Goal: Task Accomplishment & Management: Complete application form

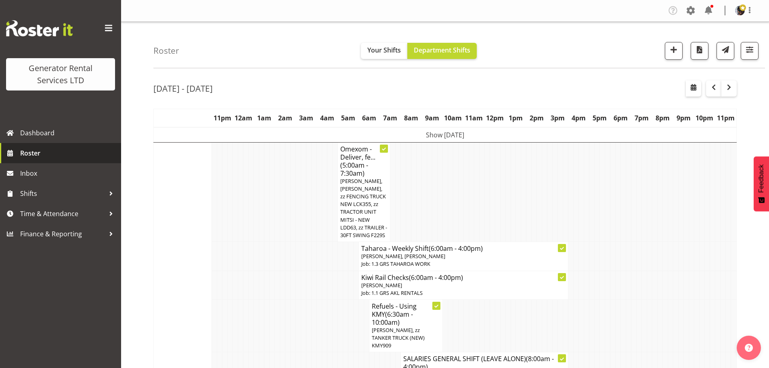
click at [58, 148] on span "Roster" at bounding box center [68, 153] width 97 height 12
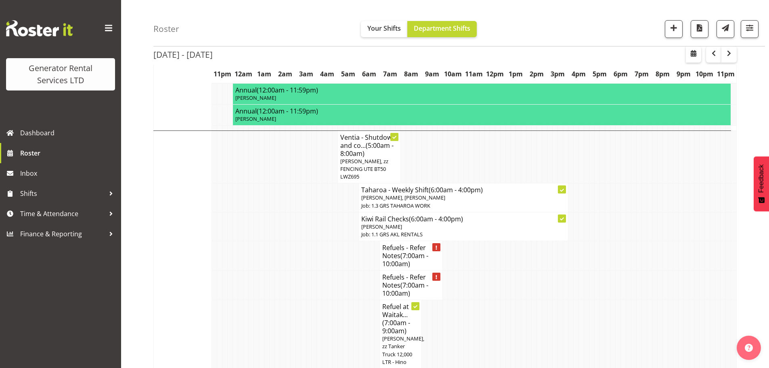
scroll to position [605, 0]
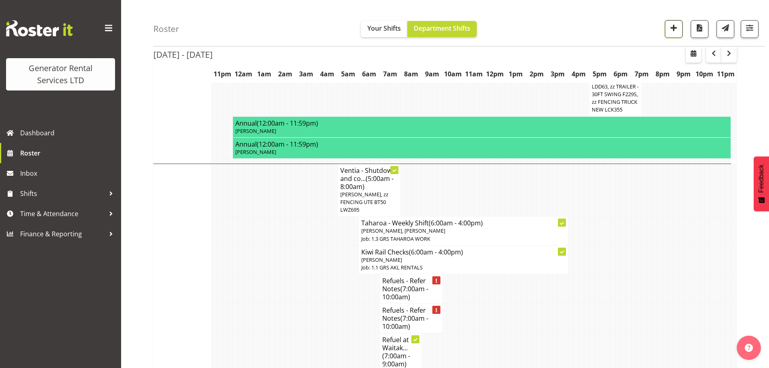
click at [672, 27] on span "button" at bounding box center [673, 28] width 10 height 10
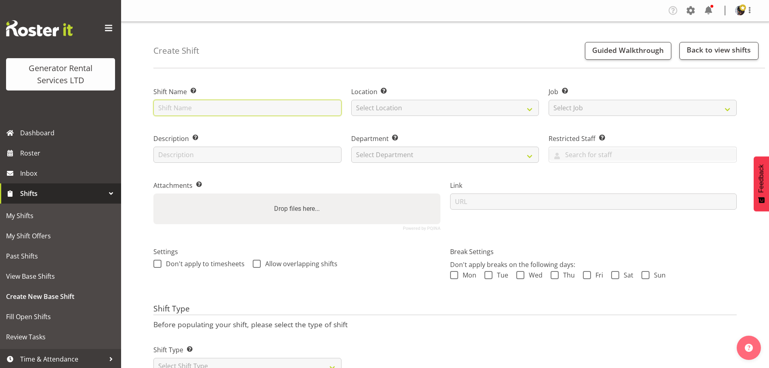
click at [215, 106] on input "text" at bounding box center [247, 108] width 188 height 16
type input "cable, testing , sorting"
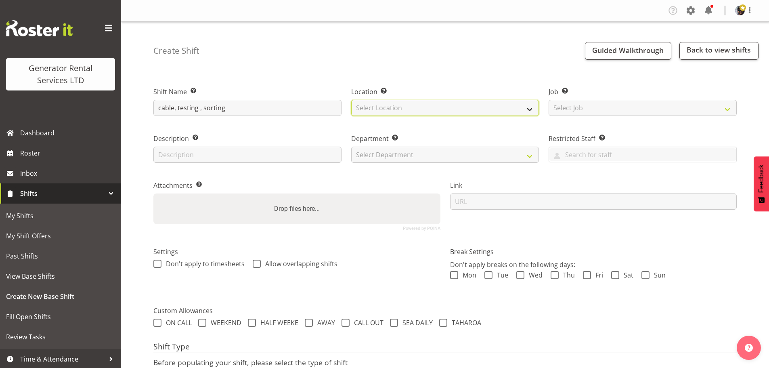
click at [370, 113] on select "Select Location GRS Auckland" at bounding box center [445, 108] width 188 height 16
select select "28"
click at [351, 100] on select "Select Location GRS Auckland" at bounding box center [445, 108] width 188 height 16
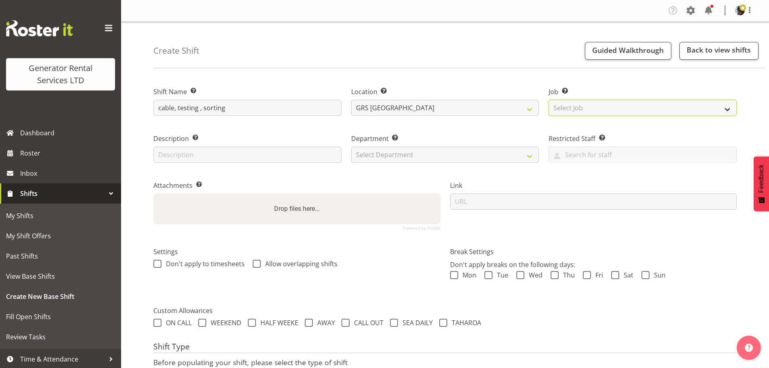
click at [600, 111] on select "Select Job Create new job 1.1 GRS AKL RENTALS 1.1 GRS AKL RENTALS AC 1.1 GRS AK…" at bounding box center [642, 108] width 188 height 16
click at [548, 100] on select "Select Job Create new job 1.1 GRS AKL RENTALS 1.1 GRS AKL RENTALS AC 1.1 GRS AK…" at bounding box center [642, 108] width 188 height 16
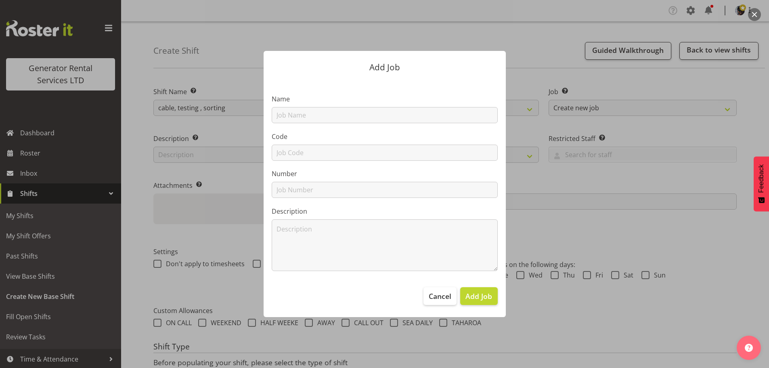
click at [430, 308] on footer "Cancel Add Job" at bounding box center [385, 298] width 242 height 38
click at [437, 301] on span "Cancel" at bounding box center [440, 296] width 23 height 10
click at [447, 289] on button "Cancel" at bounding box center [439, 296] width 33 height 18
click at [435, 296] on span "Cancel" at bounding box center [440, 296] width 23 height 10
click at [538, 55] on div "Add Job Name Code Number Description Cancel Add Job" at bounding box center [384, 184] width 387 height 306
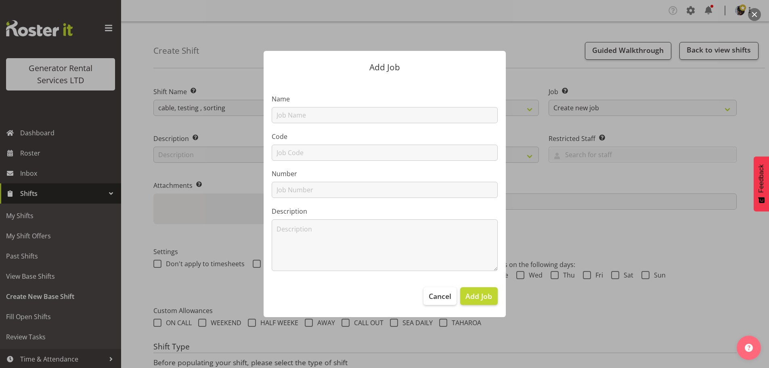
click at [551, 99] on div "Add Job Name Code Number Description Cancel Add Job" at bounding box center [384, 184] width 387 height 306
click at [487, 293] on span "Add Job" at bounding box center [478, 296] width 27 height 10
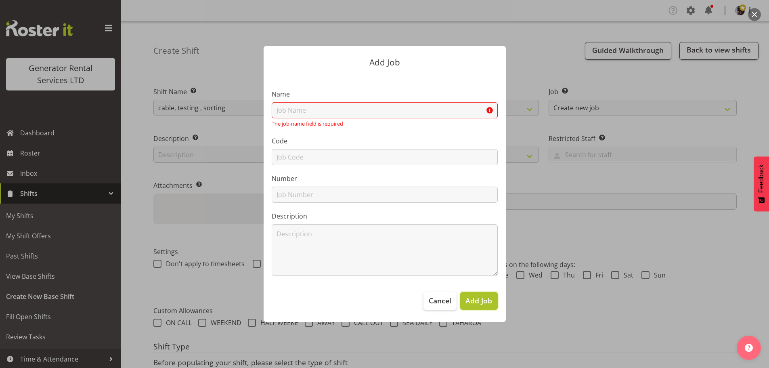
click at [471, 298] on span "Add Job" at bounding box center [478, 300] width 27 height 10
click at [454, 300] on button "Cancel" at bounding box center [439, 301] width 33 height 18
click at [451, 300] on span "Cancel" at bounding box center [440, 300] width 23 height 10
click at [578, 79] on div at bounding box center [384, 184] width 769 height 368
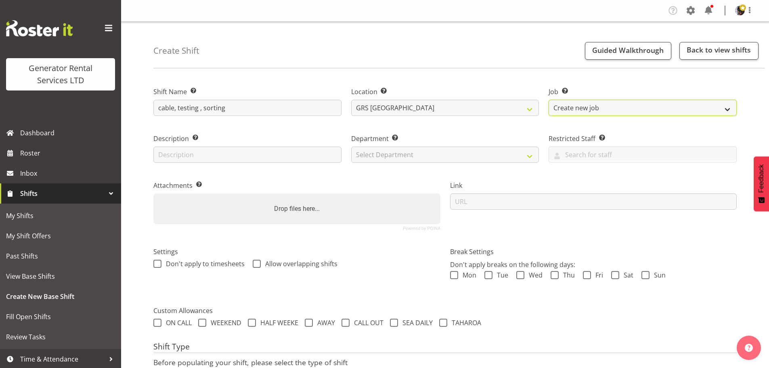
click at [575, 100] on select "Create new job 1.1 GRS AKL RENTALS 1.1 GRS AKL RENTALS AC 1.1 GRS AKL RENTALS C…" at bounding box center [642, 108] width 188 height 16
select select "9"
click at [548, 100] on select "Create new job 1.1 GRS AKL RENTALS 1.1 GRS AKL RENTALS AC 1.1 GRS AKL RENTALS C…" at bounding box center [642, 108] width 188 height 16
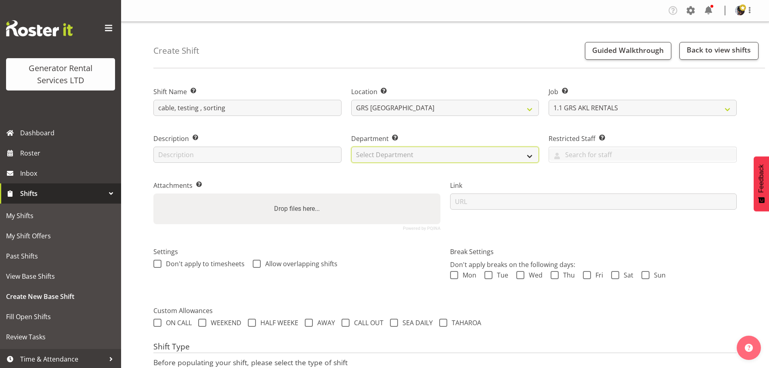
drag, startPoint x: 473, startPoint y: 155, endPoint x: 466, endPoint y: 162, distance: 10.6
click at [473, 155] on select "Select Department GRS HIRE AKL GRS HIRE TGA GRS HIRE HST GRS TAHAROA GRS SALES …" at bounding box center [445, 154] width 188 height 16
select select "20"
click at [351, 146] on select "Select Department GRS HIRE AKL GRS HIRE TGA GRS HIRE HST GRS TAHAROA GRS SALES …" at bounding box center [445, 154] width 188 height 16
click at [438, 135] on label "Department Set the department that the shift relates to." at bounding box center [445, 139] width 188 height 10
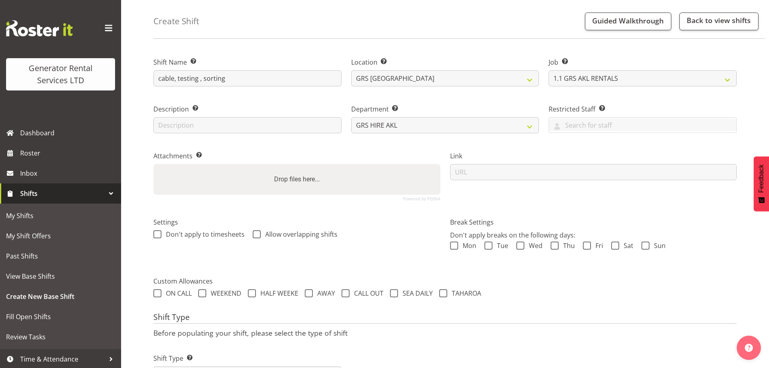
scroll to position [81, 0]
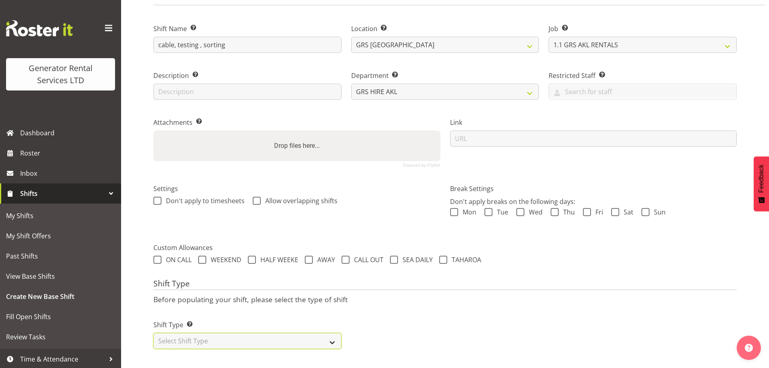
click at [276, 333] on select "Select Shift Type One Off Shift Recurring Shift Rotating Shift" at bounding box center [247, 341] width 188 height 16
click at [258, 333] on select "Select Shift Type One Off Shift Recurring Shift Rotating Shift" at bounding box center [247, 341] width 188 height 16
drag, startPoint x: 264, startPoint y: 318, endPoint x: 263, endPoint y: 328, distance: 10.1
click at [264, 333] on select "Select Shift Type One Off Shift Recurring Shift Rotating Shift" at bounding box center [247, 341] width 188 height 16
select select "one_off"
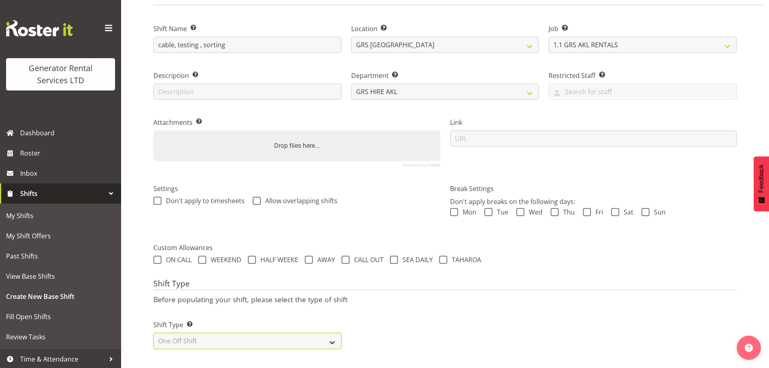
click at [153, 333] on select "Select Shift Type One Off Shift Recurring Shift Rotating Shift" at bounding box center [247, 341] width 188 height 16
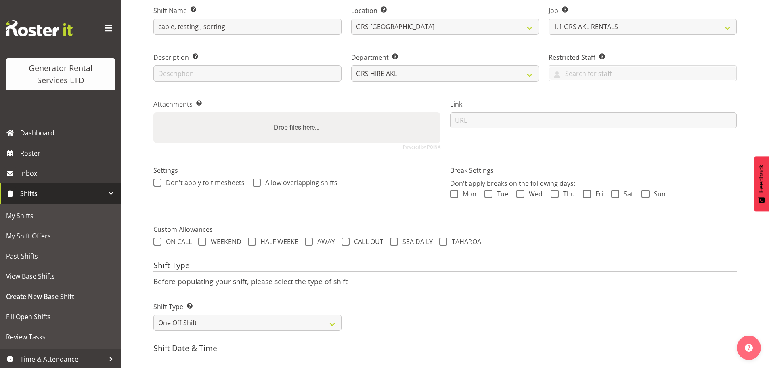
click at [360, 315] on div "Shift Type Shift Types: One Off – Select this if you would like a single shift …" at bounding box center [445, 312] width 593 height 45
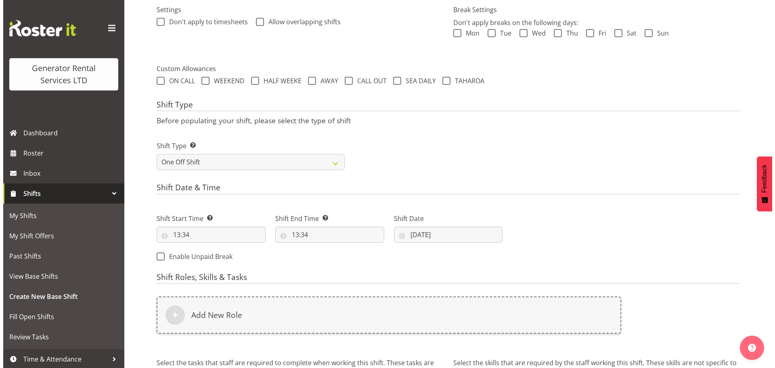
scroll to position [243, 0]
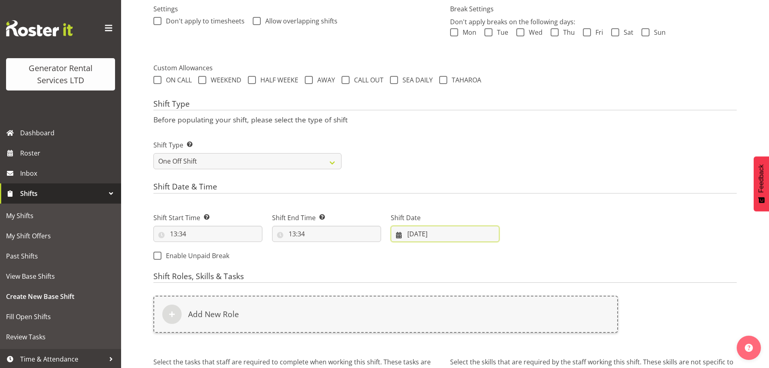
click at [419, 229] on input "19/08/2025" at bounding box center [445, 234] width 109 height 16
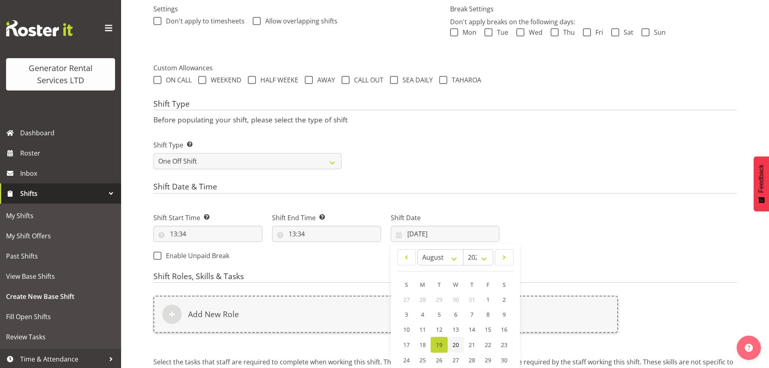
click at [454, 348] on link "20" at bounding box center [456, 345] width 16 height 16
type input "20/08/2025"
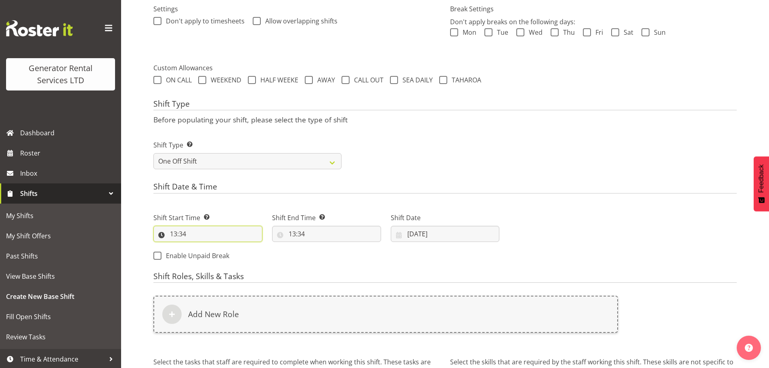
click at [187, 231] on input "13:34" at bounding box center [207, 234] width 109 height 16
click at [209, 256] on select "00 01 02 03 04 05 06 07 08 09 10 11 12 13 14 15 16 17 18 19 20 21 22 23" at bounding box center [208, 255] width 18 height 16
select select "8"
click at [199, 247] on select "00 01 02 03 04 05 06 07 08 09 10 11 12 13 14 15 16 17 18 19 20 21 22 23" at bounding box center [208, 255] width 18 height 16
type input "08:34"
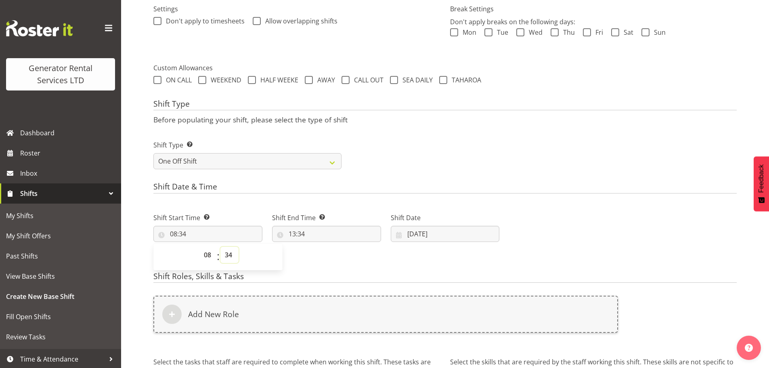
click at [229, 259] on select "00 01 02 03 04 05 06 07 08 09 10 11 12 13 14 15 16 17 18 19 20 21 22 23 24 25 2…" at bounding box center [229, 255] width 18 height 16
select select "0"
click at [220, 247] on select "00 01 02 03 04 05 06 07 08 09 10 11 12 13 14 15 16 17 18 19 20 21 22 23 24 25 2…" at bounding box center [229, 255] width 18 height 16
type input "08:00"
click at [295, 227] on input "13:34" at bounding box center [326, 234] width 109 height 16
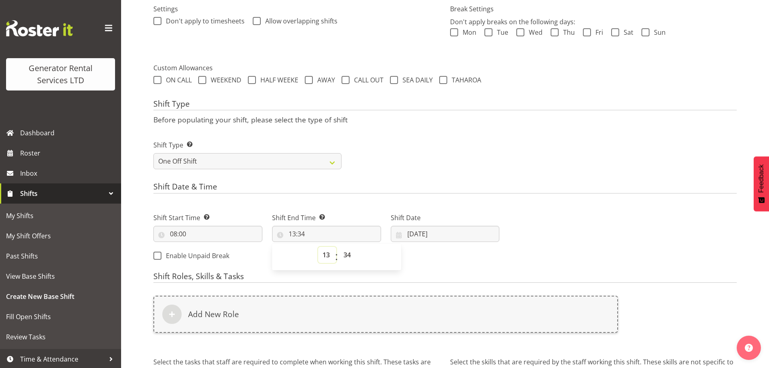
click at [325, 253] on select "00 01 02 03 04 05 06 07 08 09 10 11 12 13 14 15 16 17 18 19 20 21 22 23" at bounding box center [327, 255] width 18 height 16
select select "12"
click at [318, 247] on select "00 01 02 03 04 05 06 07 08 09 10 11 12 13 14 15 16 17 18 19 20 21 22 23" at bounding box center [327, 255] width 18 height 16
type input "12:34"
click at [347, 251] on select "00 01 02 03 04 05 06 07 08 09 10 11 12 13 14 15 16 17 18 19 20 21 22 23 24 25 2…" at bounding box center [348, 255] width 18 height 16
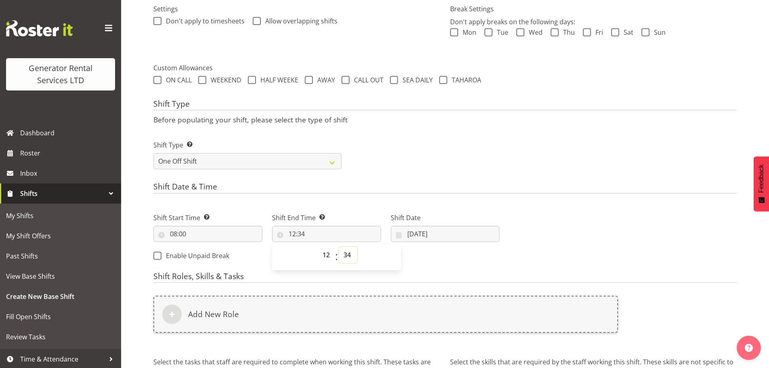
select select "0"
click at [339, 247] on select "00 01 02 03 04 05 06 07 08 09 10 11 12 13 14 15 16 17 18 19 20 21 22 23 24 25 2…" at bounding box center [348, 255] width 18 height 16
type input "12:00"
drag, startPoint x: 405, startPoint y: 146, endPoint x: 366, endPoint y: 241, distance: 101.9
click at [405, 147] on div "Shift Type Shift Types: One Off – Select this if you would like a single shift …" at bounding box center [445, 151] width 593 height 45
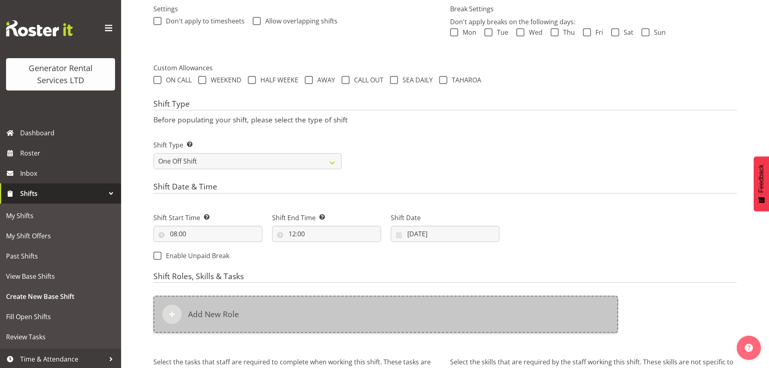
click at [328, 301] on div "Add New Role" at bounding box center [385, 313] width 464 height 37
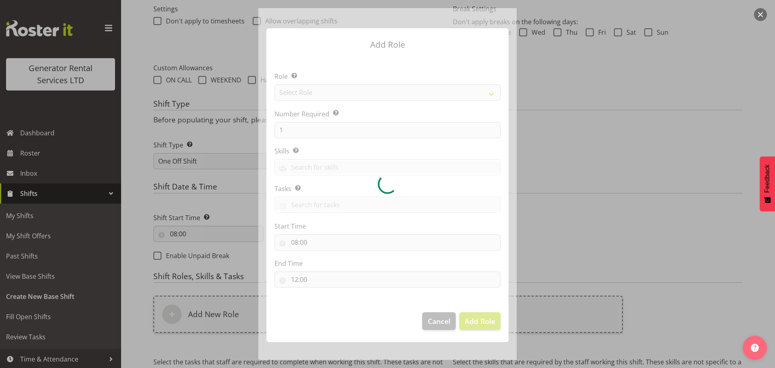
click at [310, 89] on div at bounding box center [387, 183] width 258 height 351
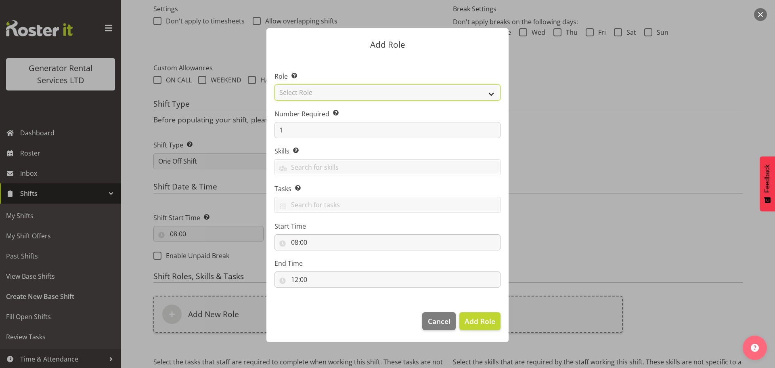
click at [311, 89] on select "Select Role Account Manager Electrician Engineering GM HSEQ manager MECH Mechan…" at bounding box center [387, 92] width 226 height 16
select select "20"
click at [274, 84] on select "Select Role Account Manager Electrician Engineering GM HSEQ manager MECH Mechan…" at bounding box center [387, 92] width 226 height 16
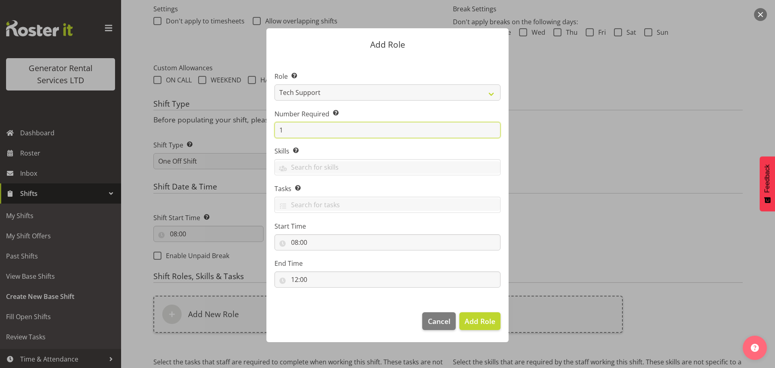
click at [305, 134] on input "1" at bounding box center [387, 130] width 226 height 16
type input "2"
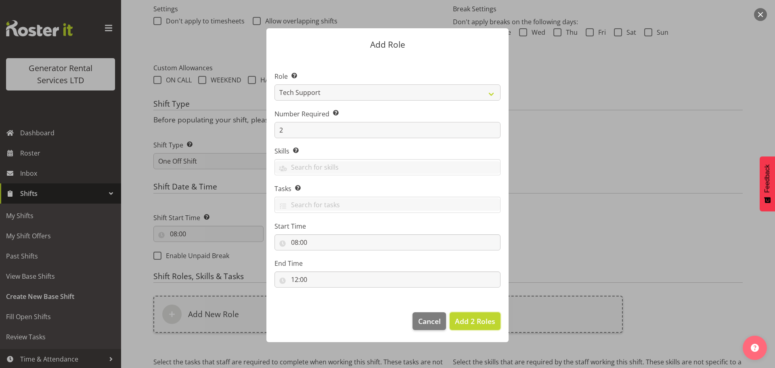
drag, startPoint x: 478, startPoint y: 313, endPoint x: 474, endPoint y: 311, distance: 4.7
click at [479, 313] on button "Add 2 Roles" at bounding box center [475, 321] width 51 height 18
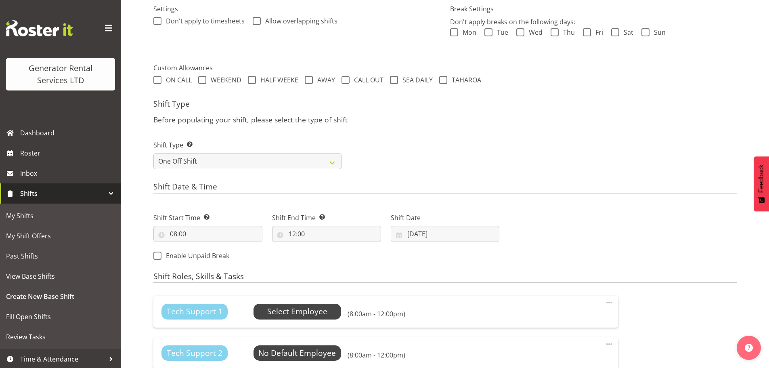
click at [326, 310] on span "Select Employee" at bounding box center [297, 310] width 88 height 15
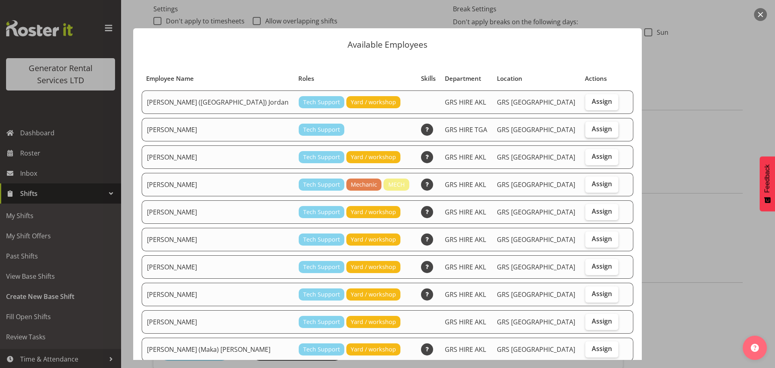
drag, startPoint x: 567, startPoint y: 104, endPoint x: 570, endPoint y: 123, distance: 19.6
click at [585, 104] on label "Assign" at bounding box center [601, 102] width 33 height 16
click at [585, 104] on input "Assign" at bounding box center [587, 101] width 5 height 5
checkbox input "true"
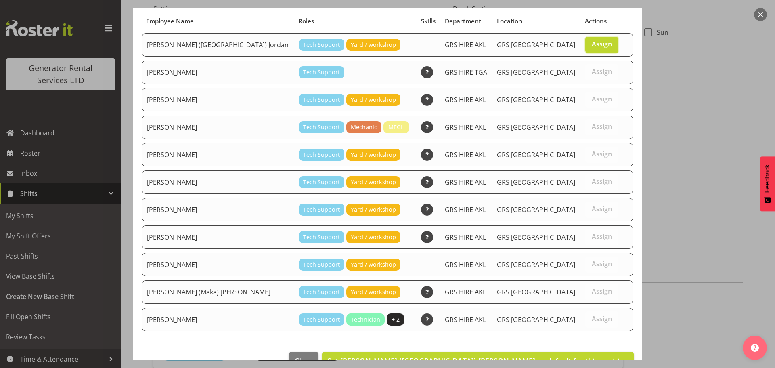
scroll to position [79, 0]
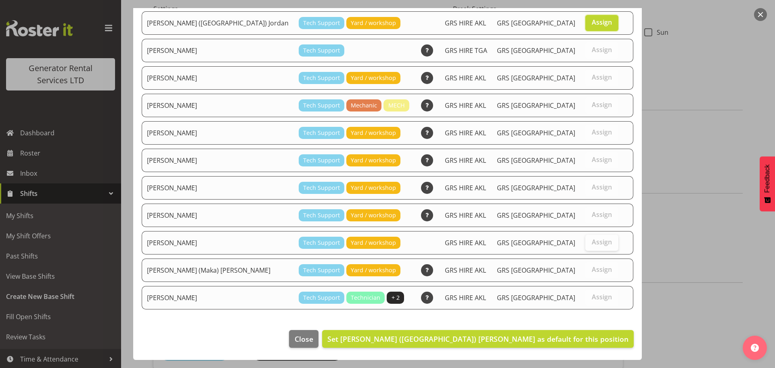
click at [592, 245] on span "Assign" at bounding box center [602, 242] width 20 height 8
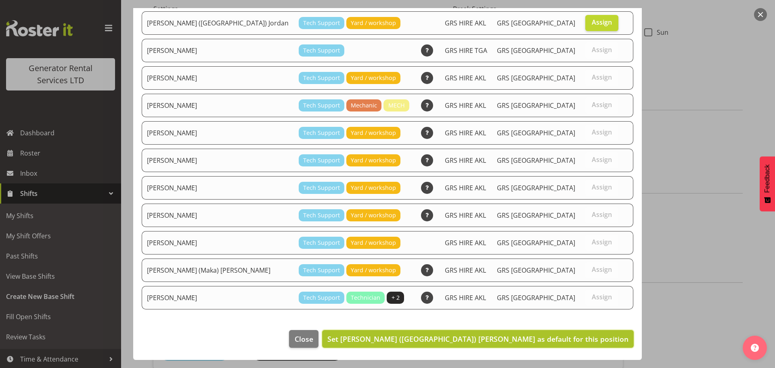
click at [533, 341] on span "Set Brendan (Paris) Jordan as default for this position" at bounding box center [477, 339] width 301 height 10
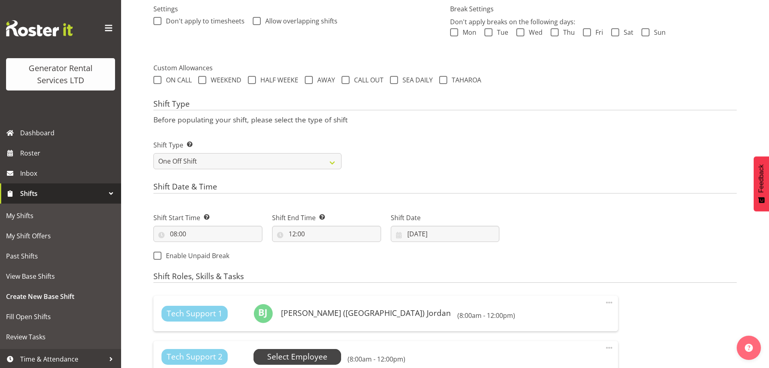
click at [326, 360] on span "Select Employee" at bounding box center [297, 356] width 88 height 15
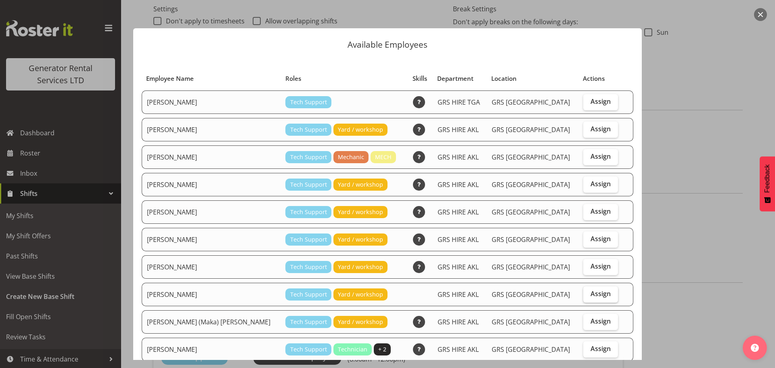
click at [583, 290] on label "Assign" at bounding box center [600, 294] width 35 height 16
click at [583, 291] on input "Assign" at bounding box center [585, 293] width 5 height 5
checkbox input "true"
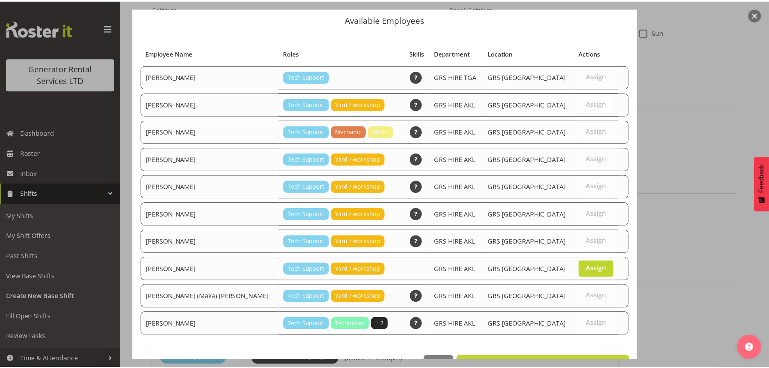
scroll to position [52, 0]
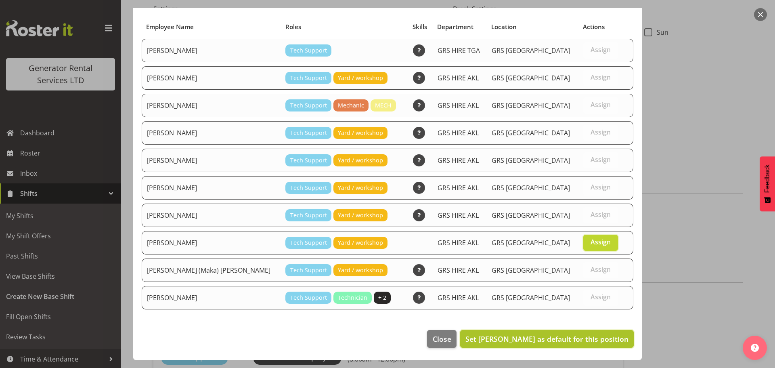
click at [575, 335] on span "Set Sean Moitra as default for this position" at bounding box center [546, 339] width 163 height 10
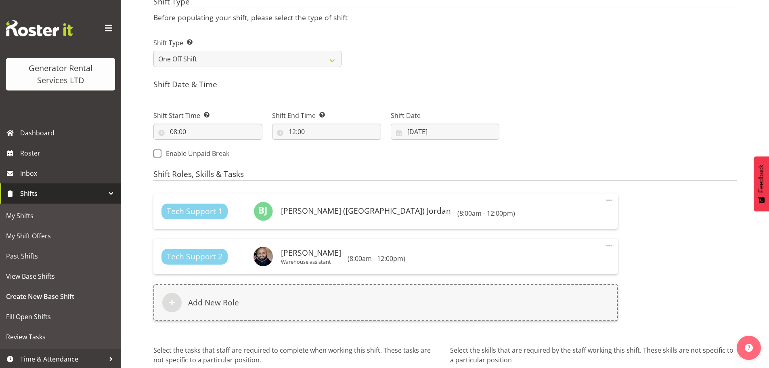
scroll to position [431, 0]
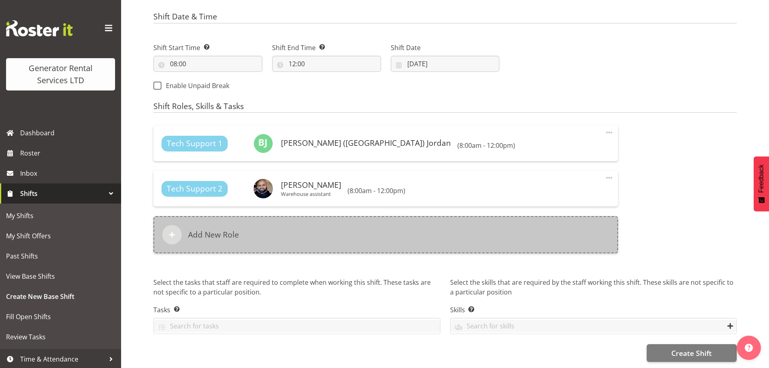
click at [416, 226] on div "Add New Role" at bounding box center [385, 234] width 464 height 37
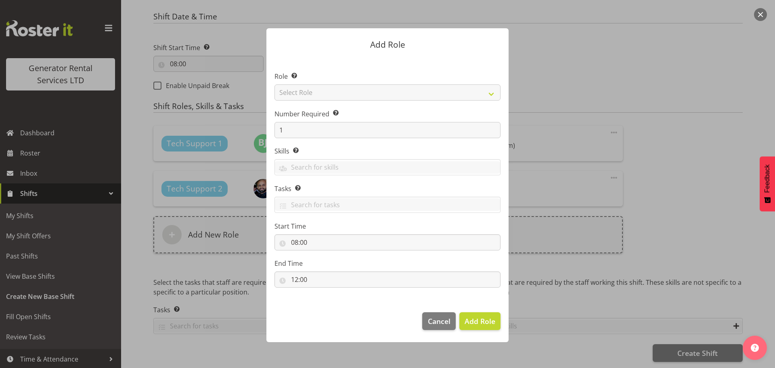
click at [320, 97] on div at bounding box center [387, 183] width 258 height 351
click at [320, 96] on select "Select Role Account Manager Electrician Engineering GM HSEQ manager MECH Mechan…" at bounding box center [387, 92] width 226 height 16
select select "21"
click at [274, 84] on select "Select Role Account Manager Electrician Engineering GM HSEQ manager MECH Mechan…" at bounding box center [387, 92] width 226 height 16
click at [499, 325] on button "Add Role" at bounding box center [479, 321] width 41 height 18
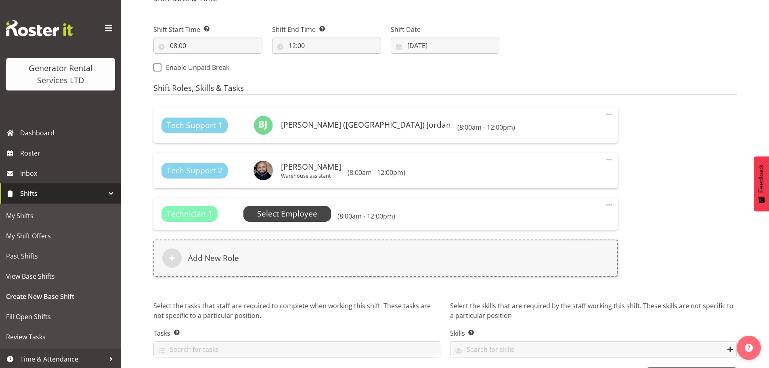
click at [314, 211] on span "Select Employee" at bounding box center [287, 214] width 60 height 12
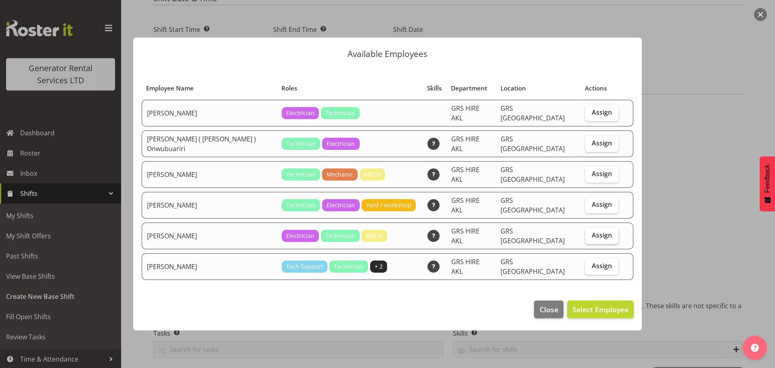
click at [592, 231] on span "Assign" at bounding box center [602, 235] width 20 height 8
click at [590, 232] on input "Assign" at bounding box center [587, 234] width 5 height 5
checkbox input "true"
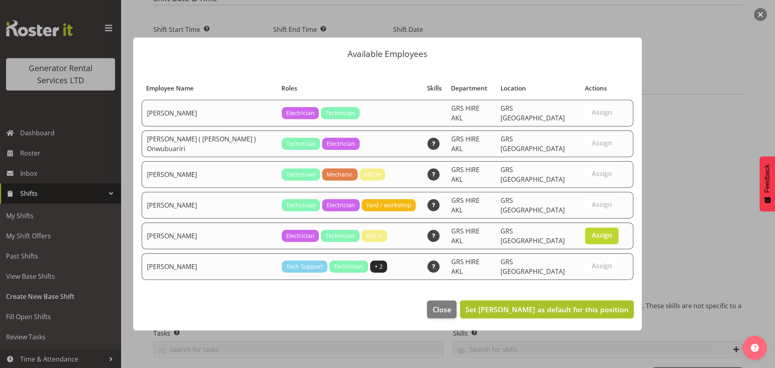
click at [583, 304] on span "Set Sam Peters as default for this position" at bounding box center [546, 309] width 163 height 10
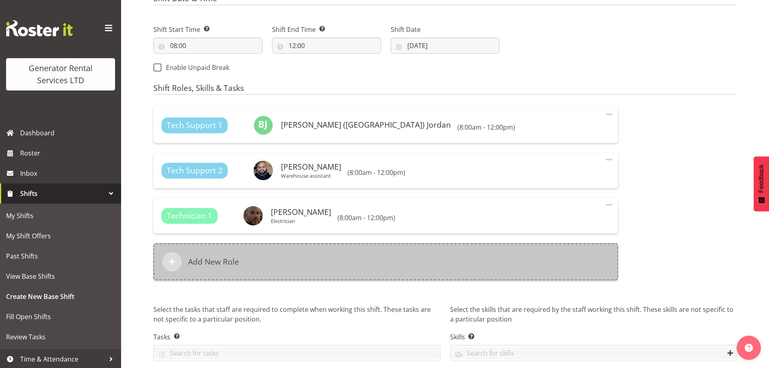
click at [435, 265] on div "Add New Role" at bounding box center [385, 261] width 464 height 37
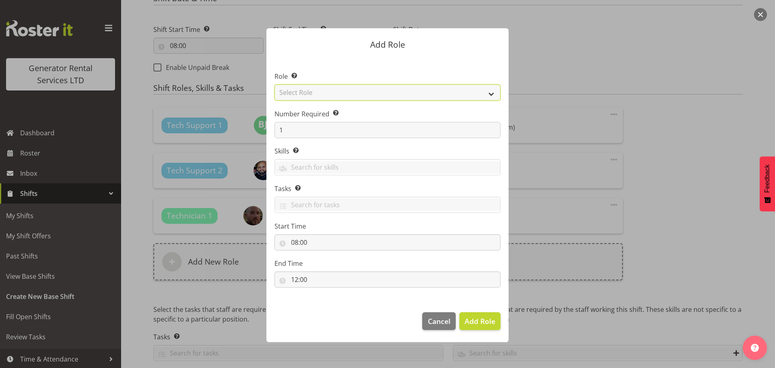
click at [303, 94] on select "Select Role Account Manager Electrician Engineering GM HSEQ manager MECH Mechan…" at bounding box center [387, 92] width 226 height 16
select select "21"
click at [274, 84] on select "Select Role Account Manager Electrician Engineering GM HSEQ manager MECH Mechan…" at bounding box center [387, 92] width 226 height 16
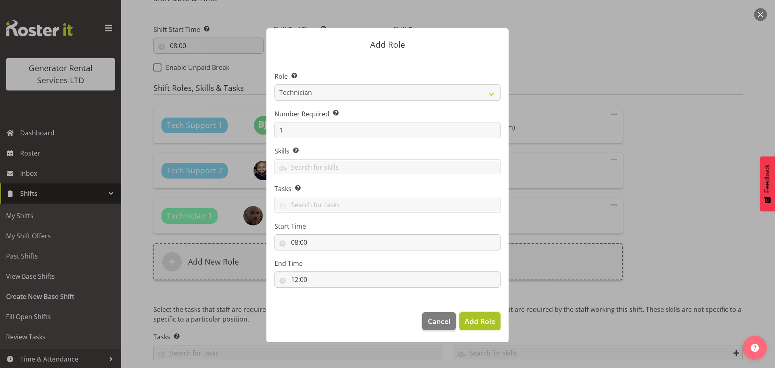
click at [472, 323] on span "Add Role" at bounding box center [479, 321] width 31 height 10
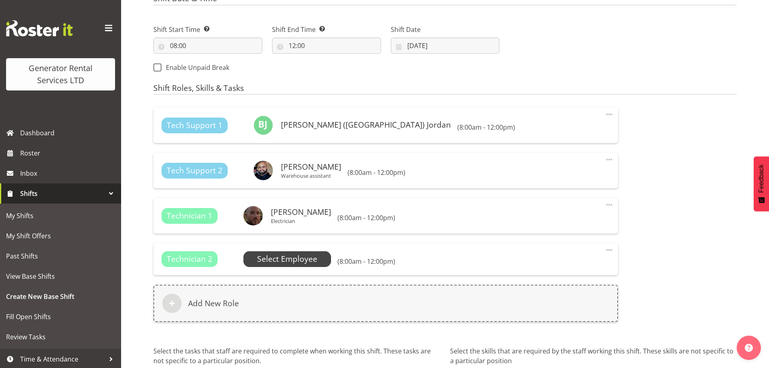
click at [270, 263] on span "Select Employee" at bounding box center [287, 259] width 60 height 12
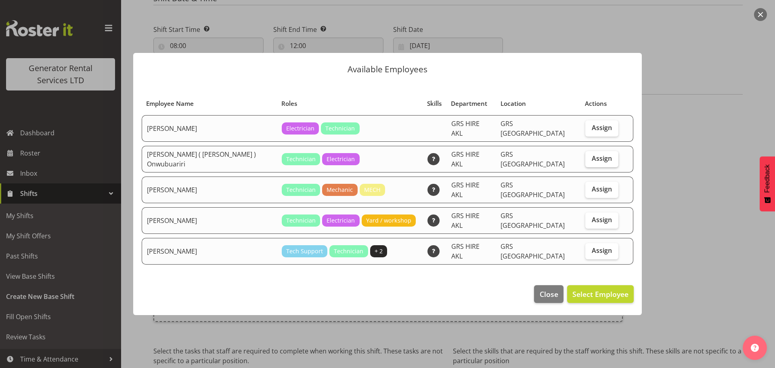
click at [607, 156] on label "Assign" at bounding box center [601, 159] width 33 height 16
click at [590, 156] on input "Assign" at bounding box center [587, 158] width 5 height 5
checkbox input "true"
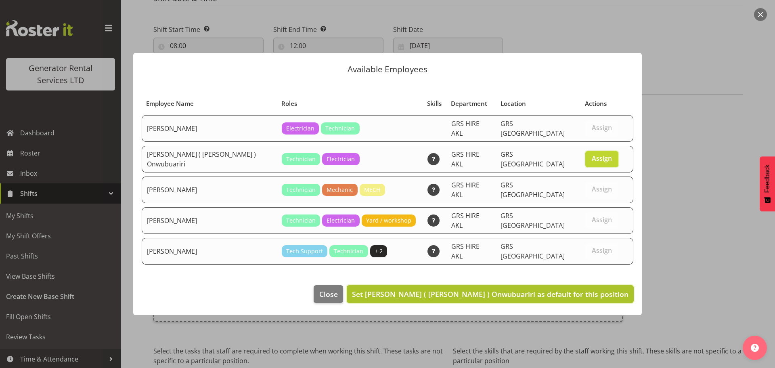
click at [566, 291] on span "Set Emmanuel ( Manny ) Onwubuariri as default for this position" at bounding box center [490, 294] width 276 height 10
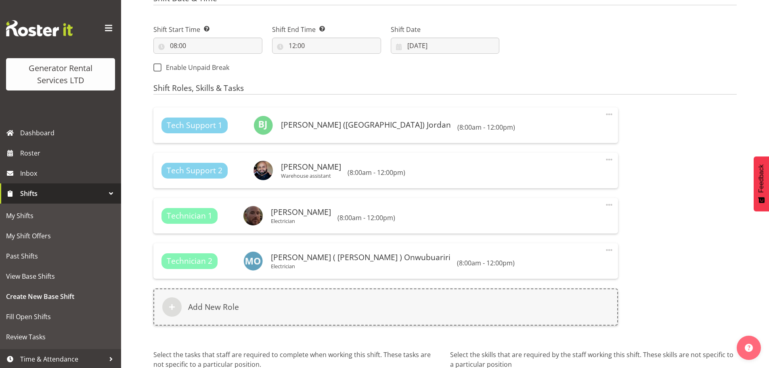
click at [647, 228] on div "Tech Support 1 Brendan (Paris) Jordan Change Employee Clear (8:00am - 12:00pm) …" at bounding box center [445, 221] width 593 height 237
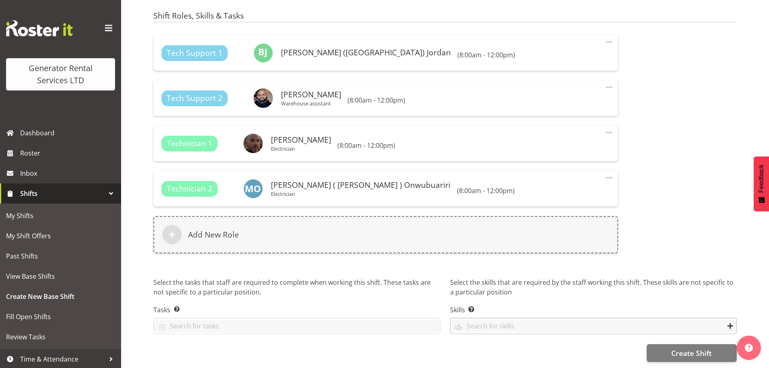
scroll to position [521, 0]
click at [697, 347] on span "Create Shift" at bounding box center [691, 352] width 40 height 10
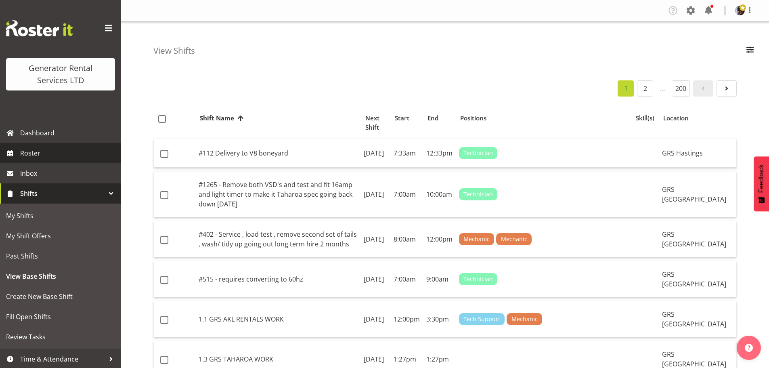
drag, startPoint x: 71, startPoint y: 156, endPoint x: 66, endPoint y: 156, distance: 5.6
click at [71, 156] on span "Roster" at bounding box center [68, 153] width 97 height 12
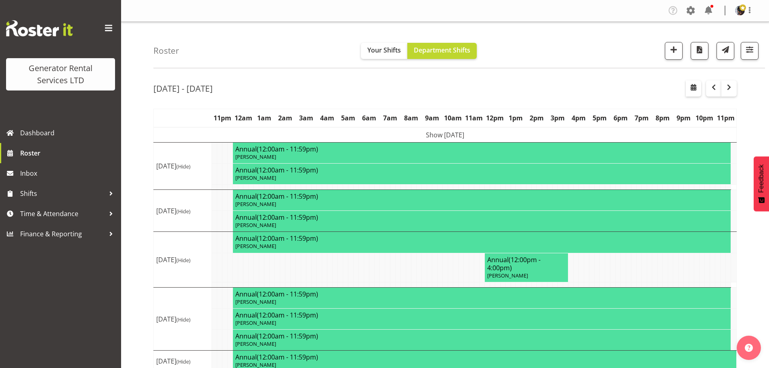
click at [269, 63] on div "Roster Your Shifts Department Shifts 1 Locations Clear GRS Auckland GRS Hasting…" at bounding box center [458, 45] width 611 height 46
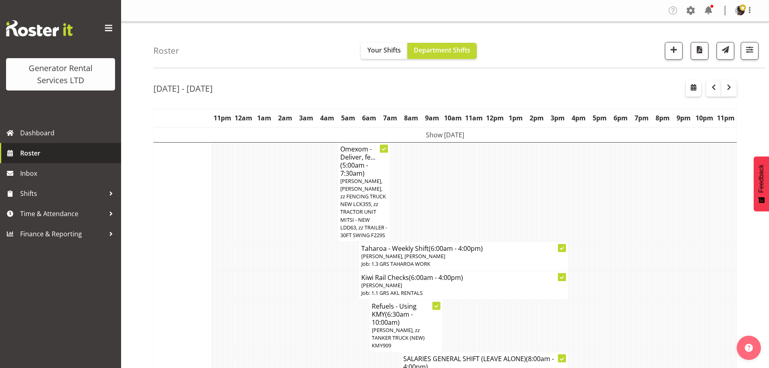
click at [69, 153] on span "Roster" at bounding box center [68, 153] width 97 height 12
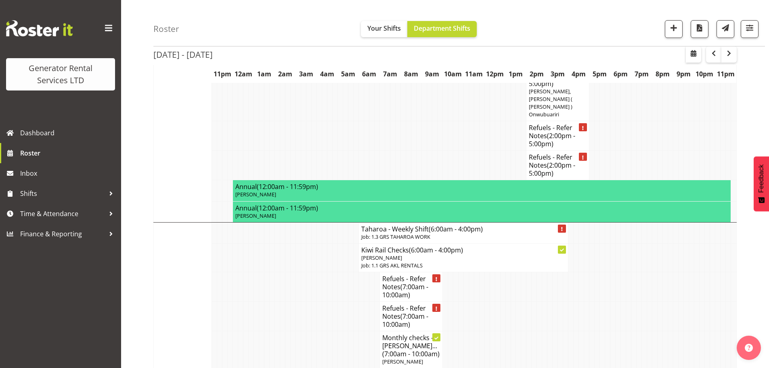
scroll to position [1251, 0]
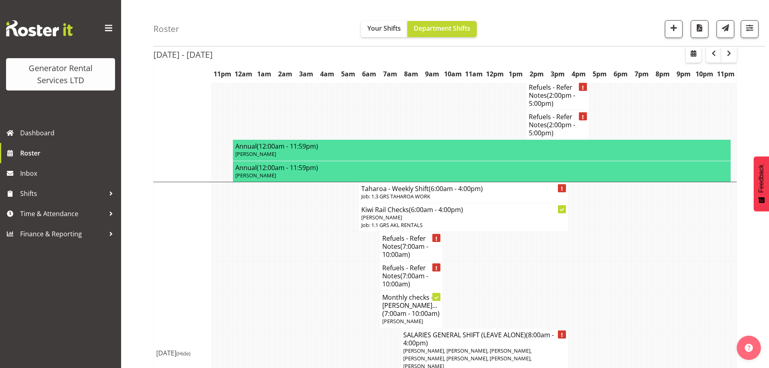
click at [254, 22] on div "Roster Your Shifts Department Shifts 1 Locations Clear GRS [GEOGRAPHIC_DATA] GR…" at bounding box center [458, 23] width 611 height 46
click at [38, 148] on span "Roster" at bounding box center [68, 153] width 97 height 12
